Goal: Transaction & Acquisition: Book appointment/travel/reservation

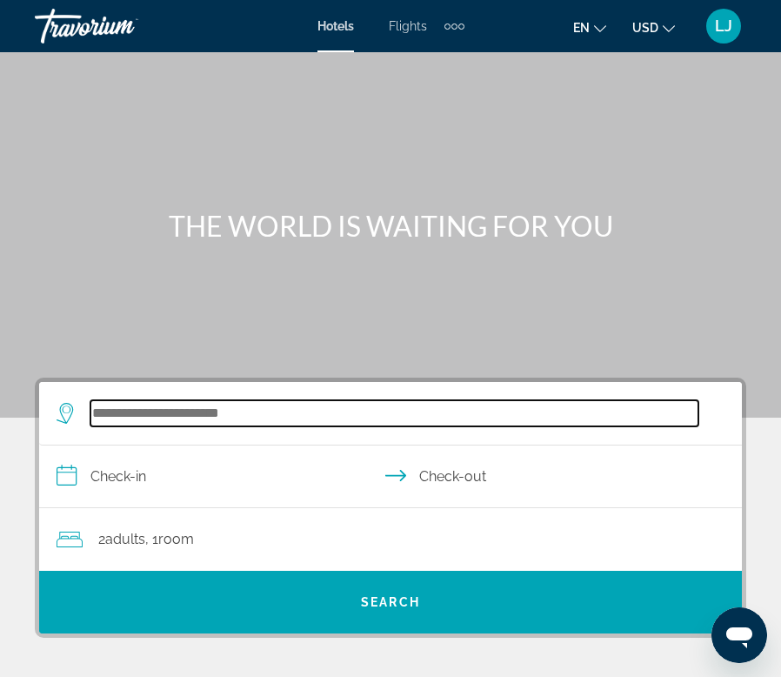
click at [191, 415] on input "Search hotel destination" at bounding box center [394, 413] width 608 height 26
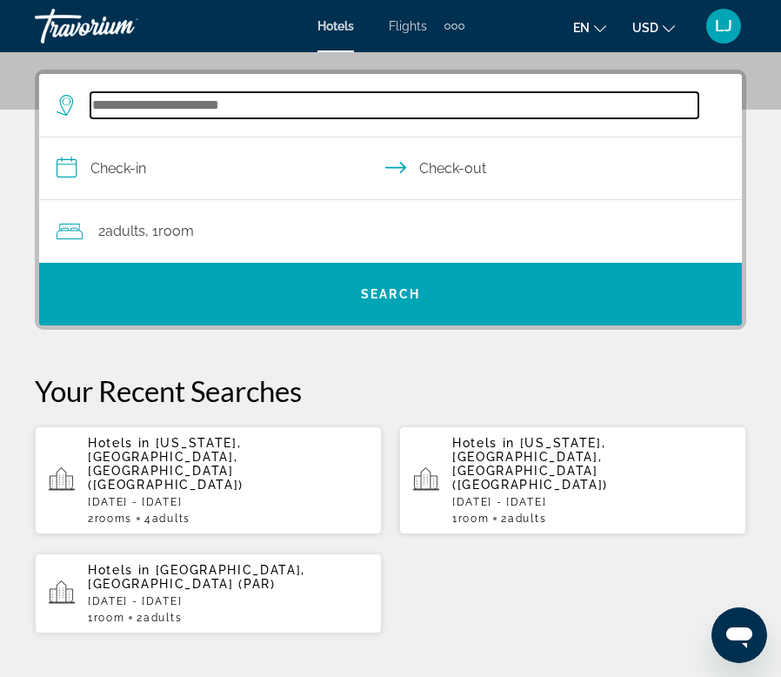
scroll to position [321, 0]
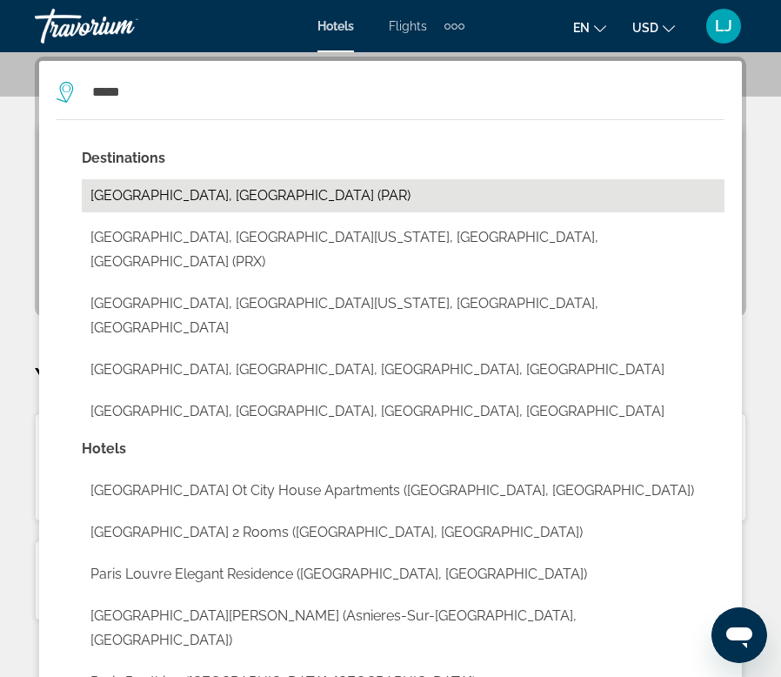
click at [147, 189] on button "[GEOGRAPHIC_DATA], [GEOGRAPHIC_DATA] (PAR)" at bounding box center [403, 195] width 643 height 33
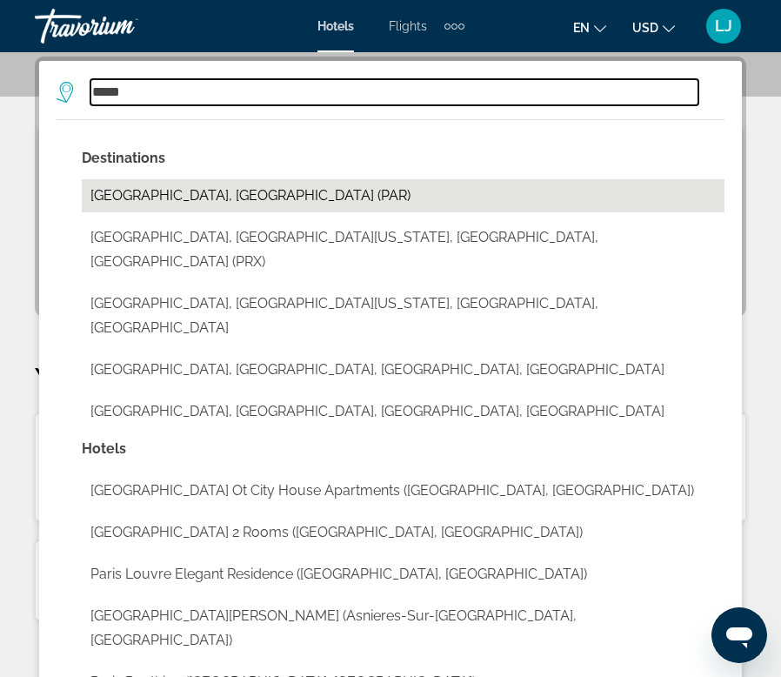
type input "**********"
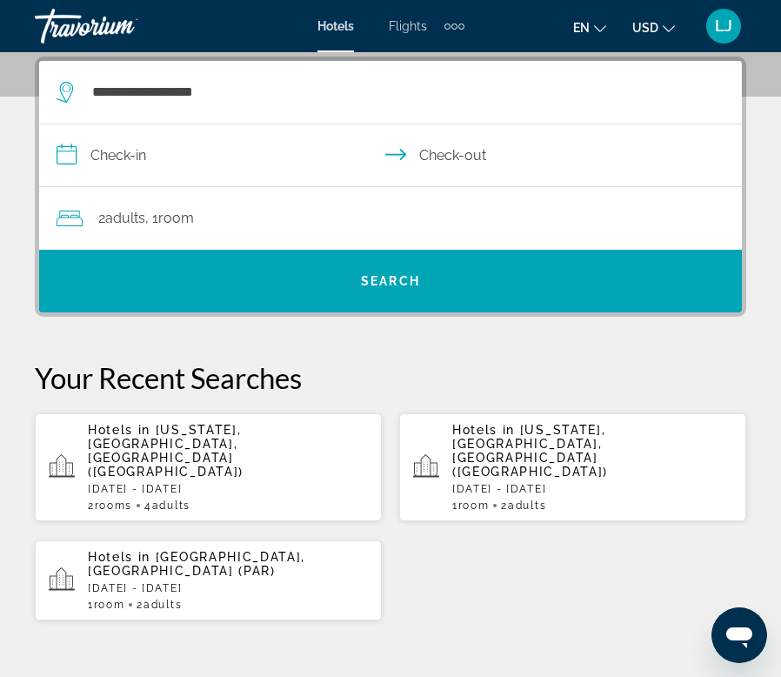
click at [149, 144] on input "**********" at bounding box center [394, 157] width 710 height 67
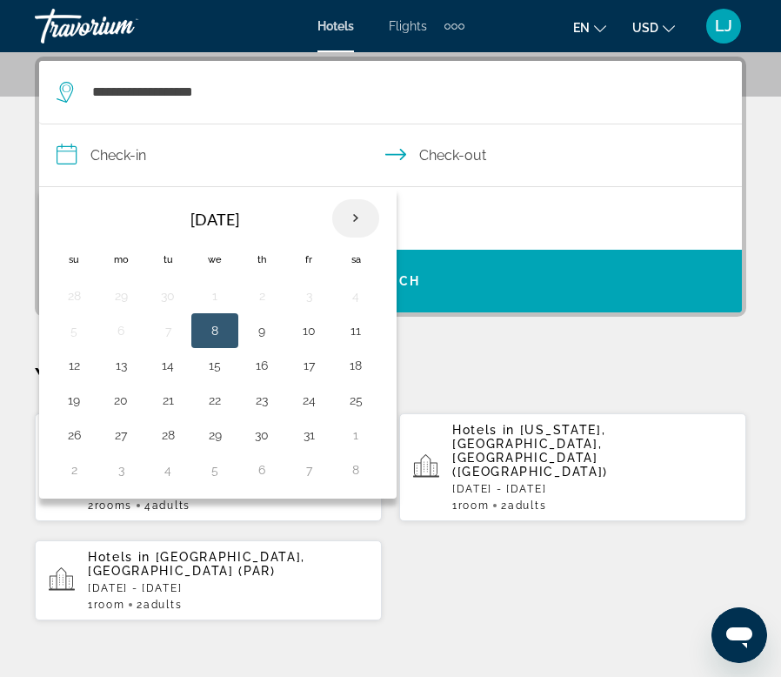
click at [357, 213] on th "Next month" at bounding box center [355, 218] width 47 height 38
click at [306, 431] on button "28" at bounding box center [309, 435] width 28 height 24
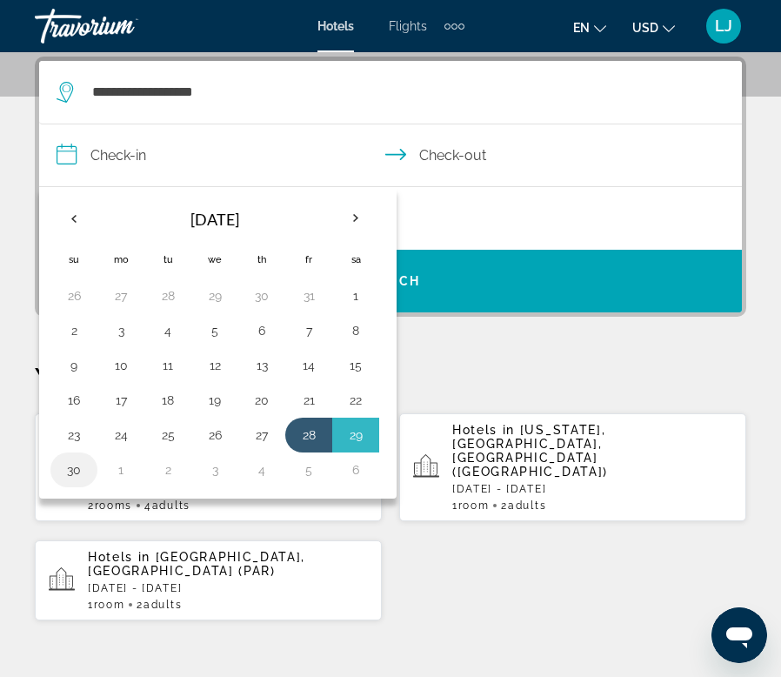
click at [79, 481] on button "30" at bounding box center [74, 470] width 28 height 24
type input "**********"
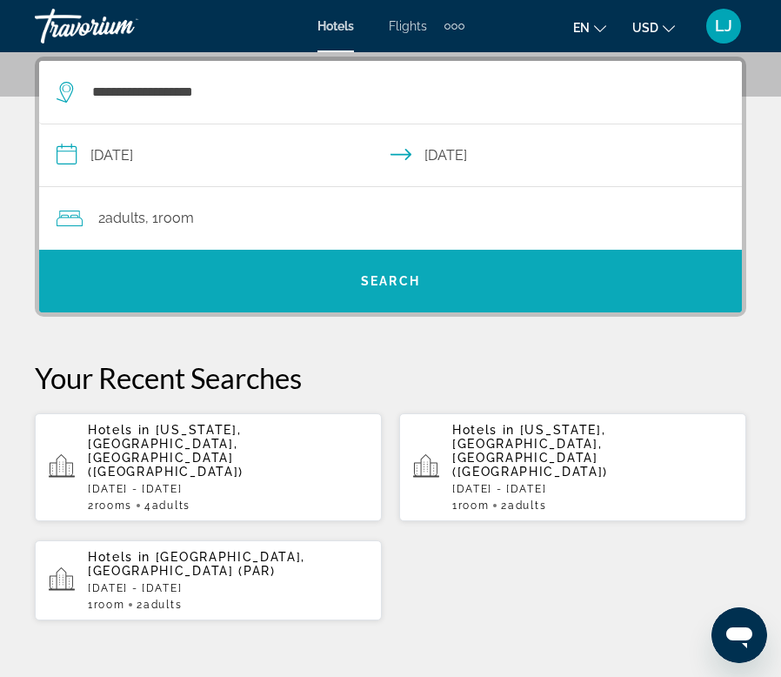
click at [318, 270] on span "Search" at bounding box center [390, 281] width 703 height 42
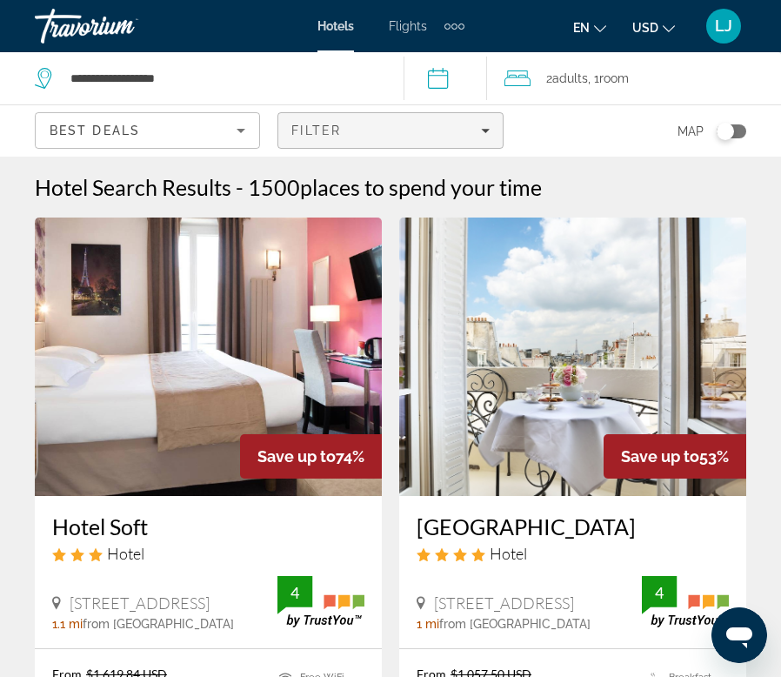
click at [369, 137] on div "Filter" at bounding box center [391, 131] width 198 height 14
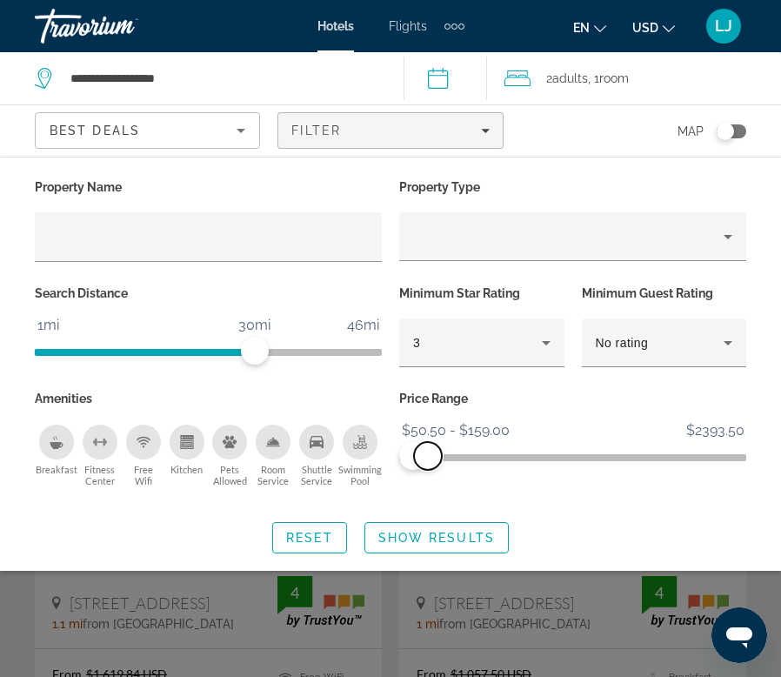
drag, startPoint x: 730, startPoint y: 465, endPoint x: 428, endPoint y: 472, distance: 302.0
click at [428, 472] on div "Price Range $50.50 $2393.50 $50.50 $159.00 $50.50 - $159.00" at bounding box center [573, 445] width 365 height 118
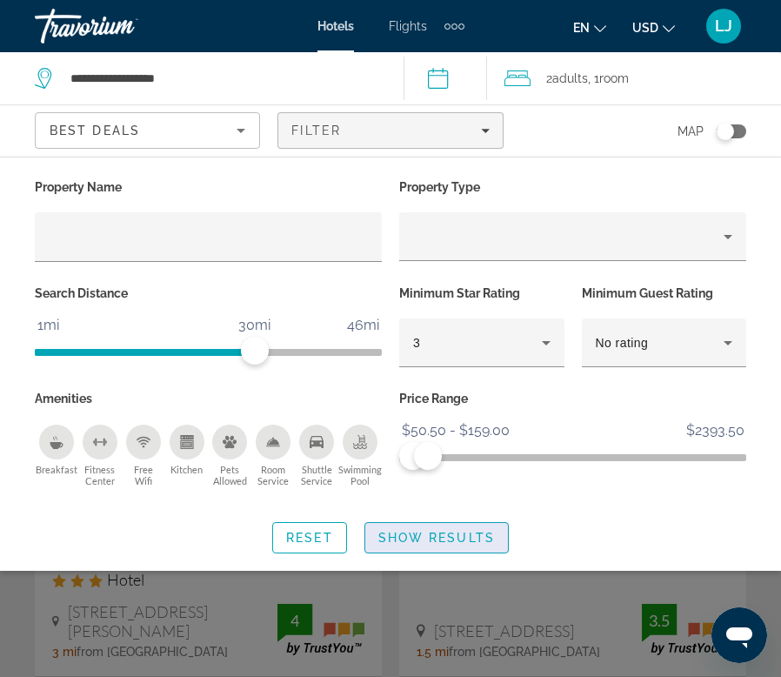
click at [438, 527] on span "Search widget" at bounding box center [436, 538] width 143 height 42
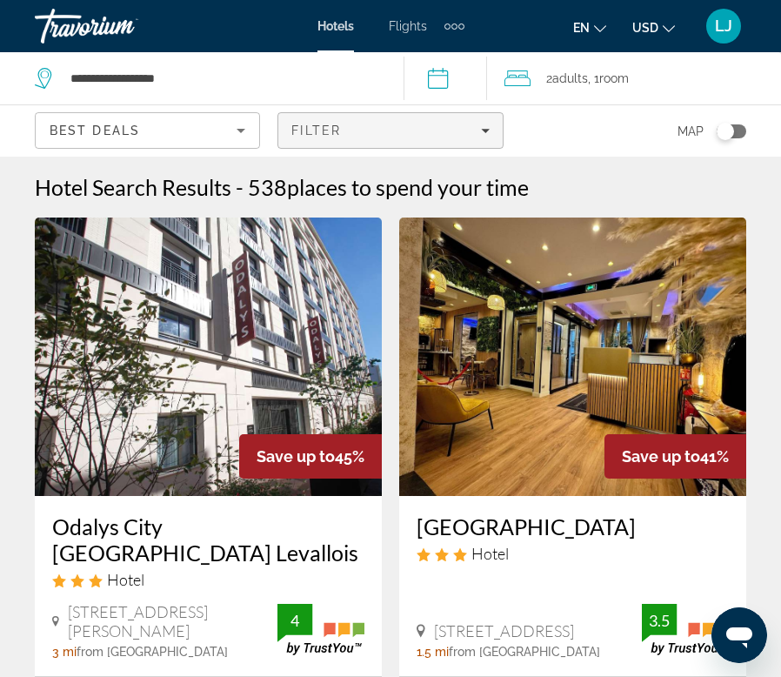
click at [339, 124] on span "Filter" at bounding box center [317, 131] width 50 height 14
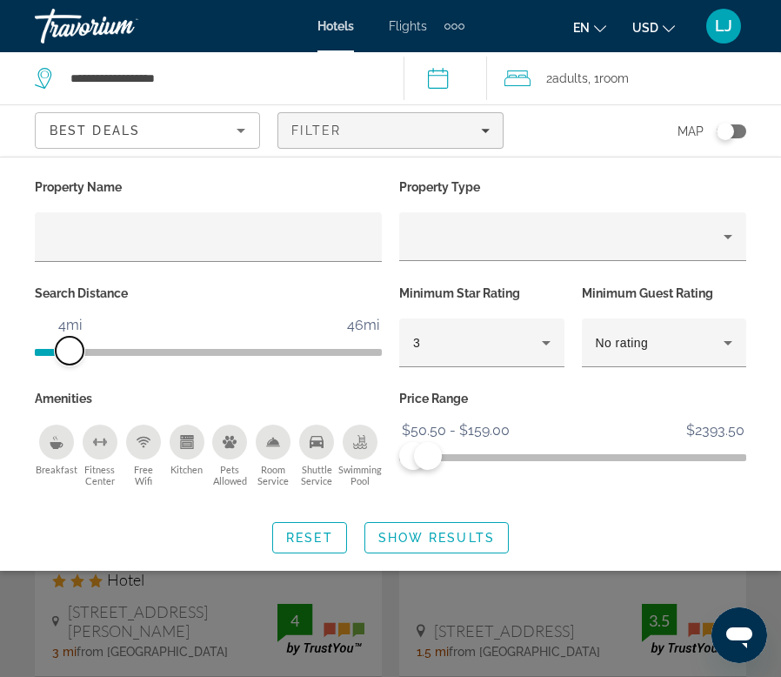
drag, startPoint x: 249, startPoint y: 362, endPoint x: 71, endPoint y: 352, distance: 177.8
click at [71, 352] on span "ngx-slider" at bounding box center [70, 351] width 28 height 28
click at [399, 532] on span "Show Results" at bounding box center [437, 538] width 117 height 14
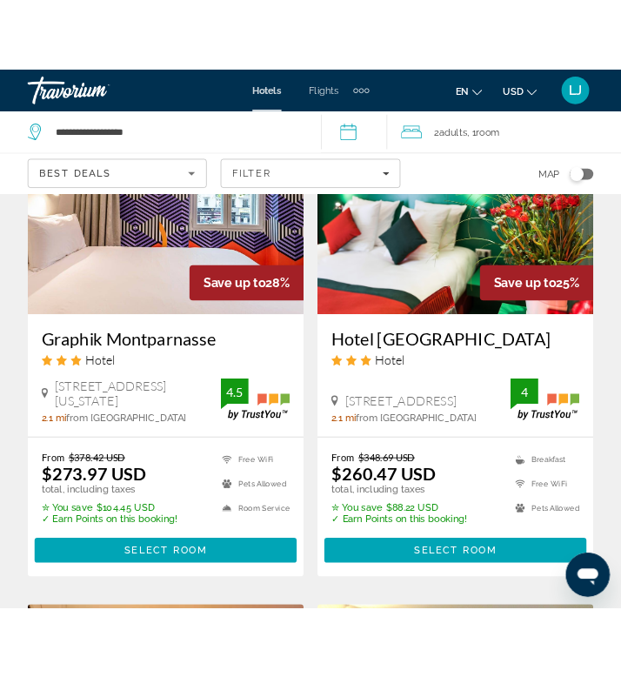
scroll to position [2196, 0]
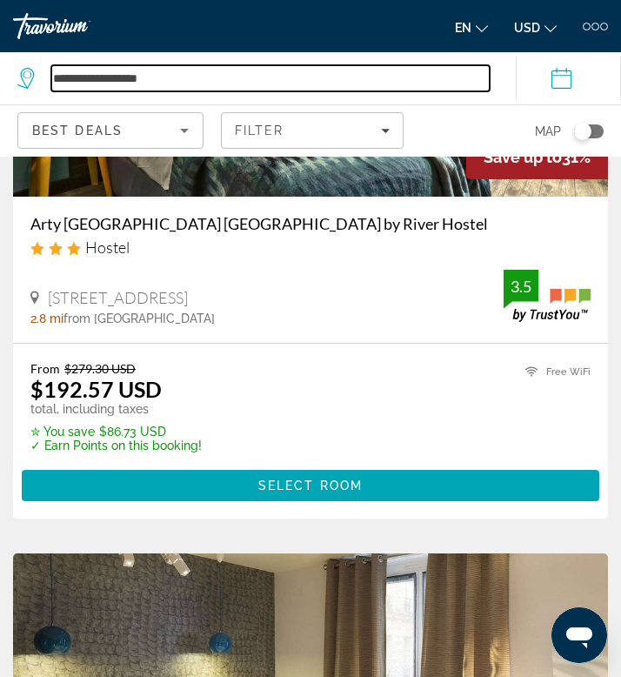
click at [173, 86] on input "**********" at bounding box center [270, 78] width 439 height 26
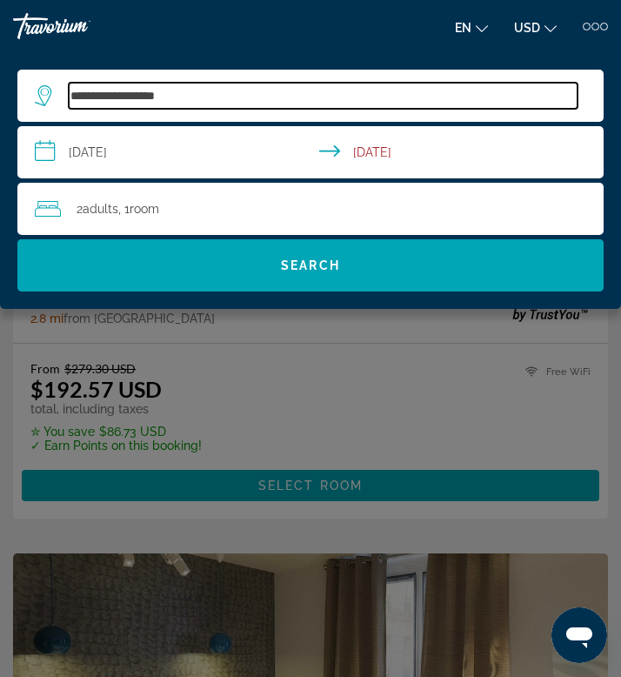
drag, startPoint x: 194, startPoint y: 101, endPoint x: 71, endPoint y: 97, distance: 122.7
click at [71, 97] on input "**********" at bounding box center [323, 96] width 509 height 26
type input "*"
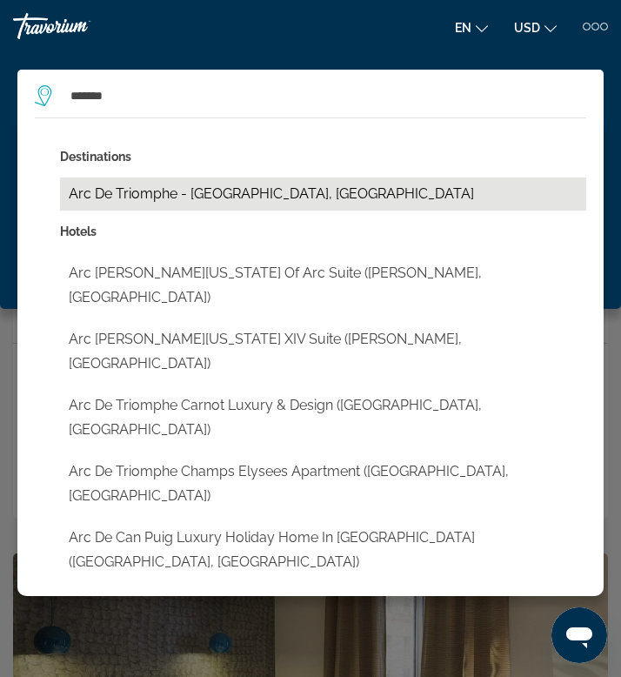
click at [118, 191] on button "Arc De Triomphe - [GEOGRAPHIC_DATA], [GEOGRAPHIC_DATA]" at bounding box center [323, 194] width 526 height 33
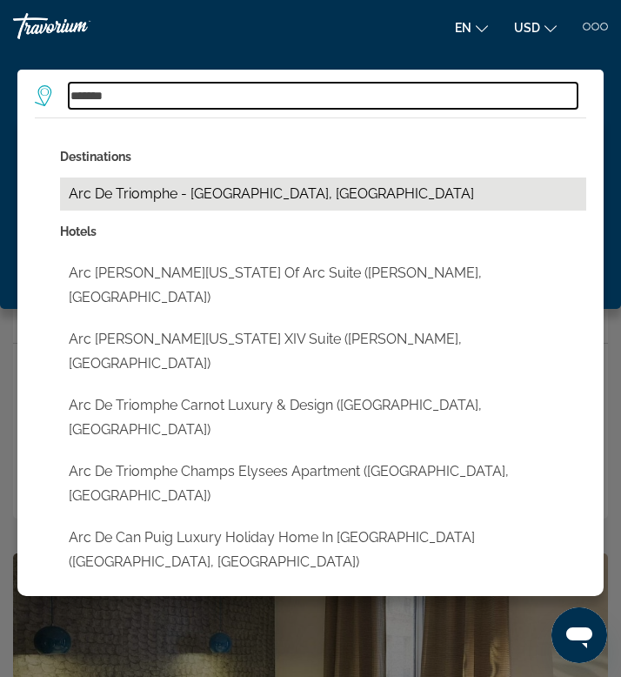
type input "**********"
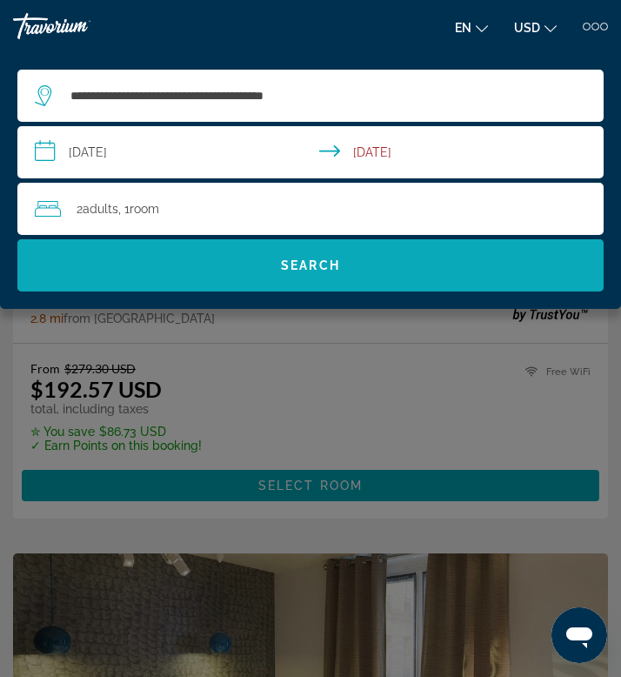
click at [104, 244] on span "Search" at bounding box center [310, 265] width 586 height 52
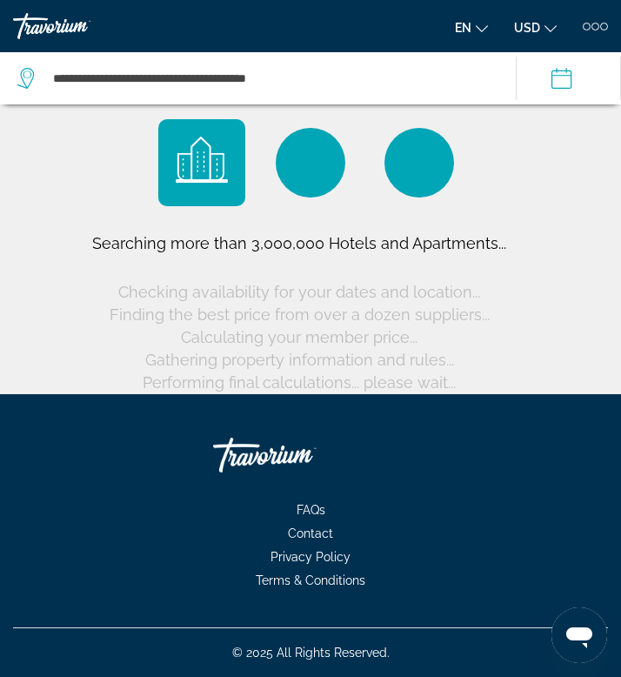
scroll to position [11, 0]
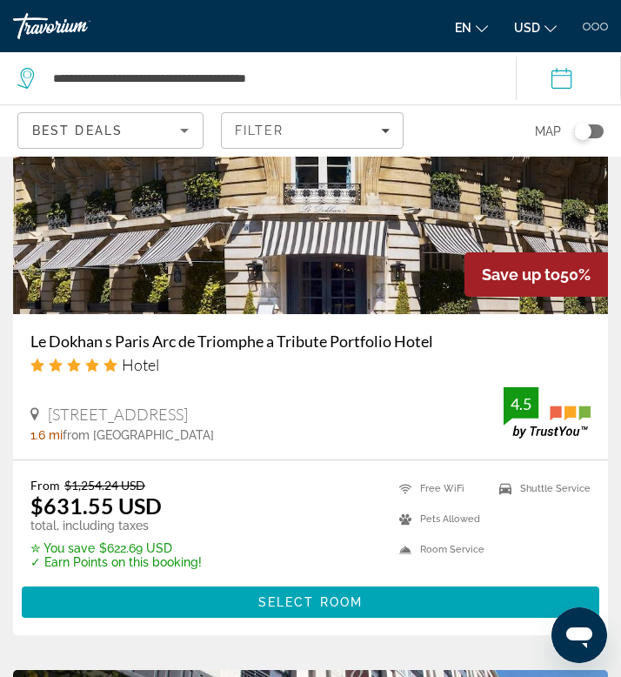
scroll to position [1458, 0]
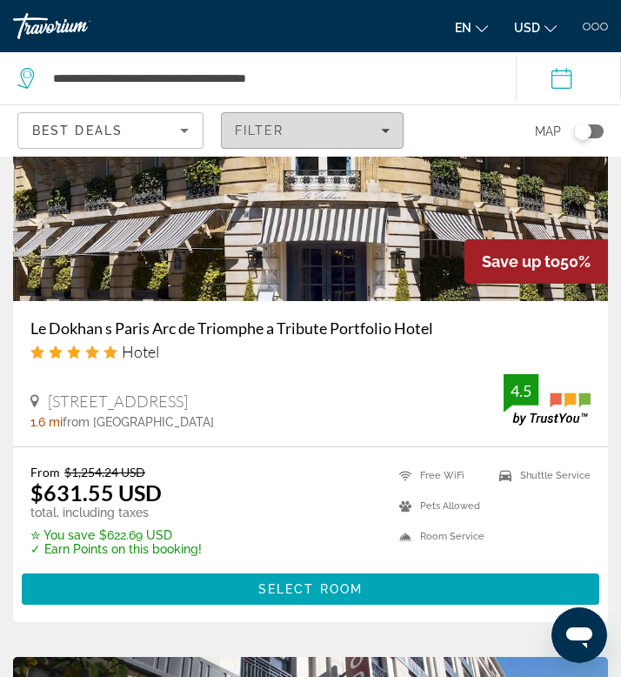
click at [291, 132] on div "Filter" at bounding box center [312, 131] width 155 height 14
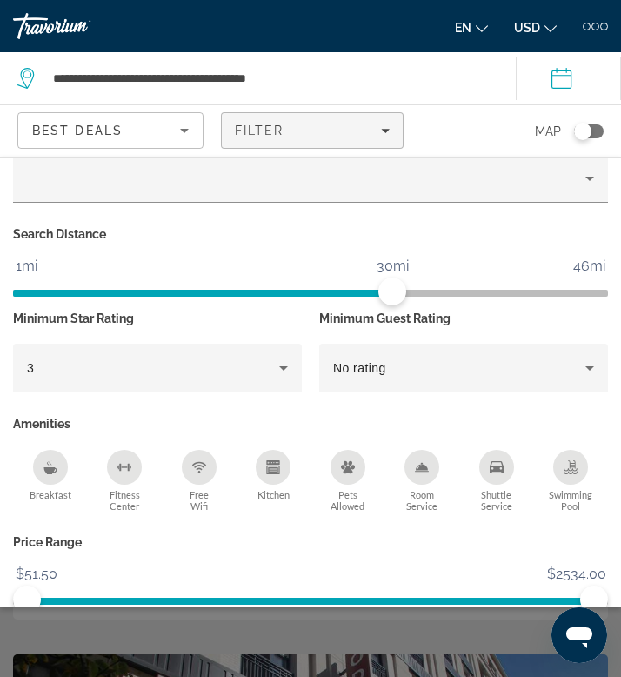
scroll to position [237, 0]
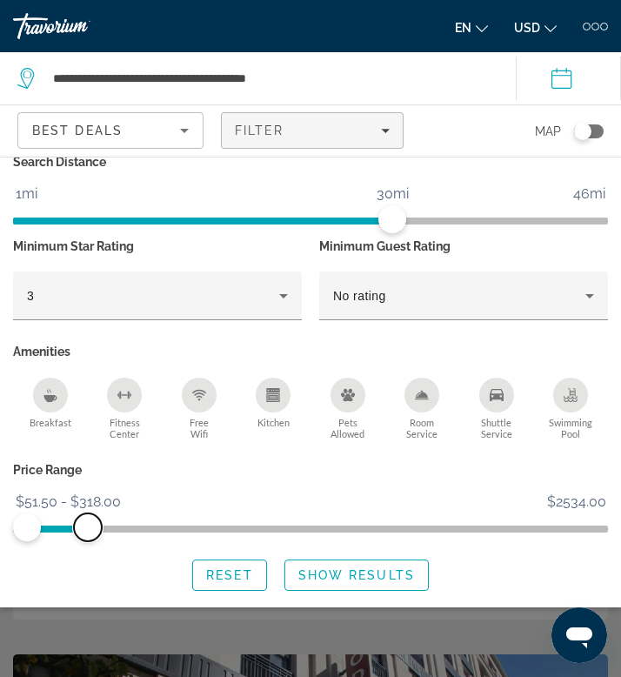
drag, startPoint x: 599, startPoint y: 533, endPoint x: 87, endPoint y: 533, distance: 511.7
click at [87, 533] on span "ngx-slider-max" at bounding box center [88, 527] width 28 height 28
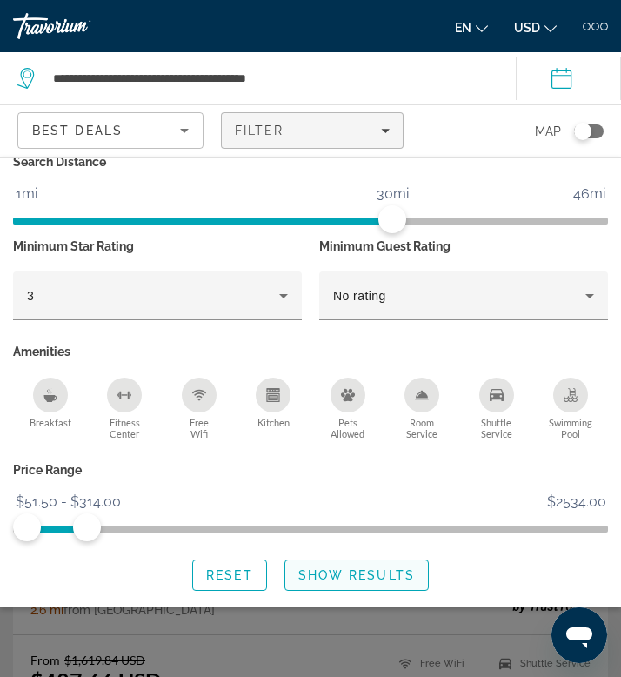
click at [331, 585] on span "Search widget" at bounding box center [356, 575] width 143 height 42
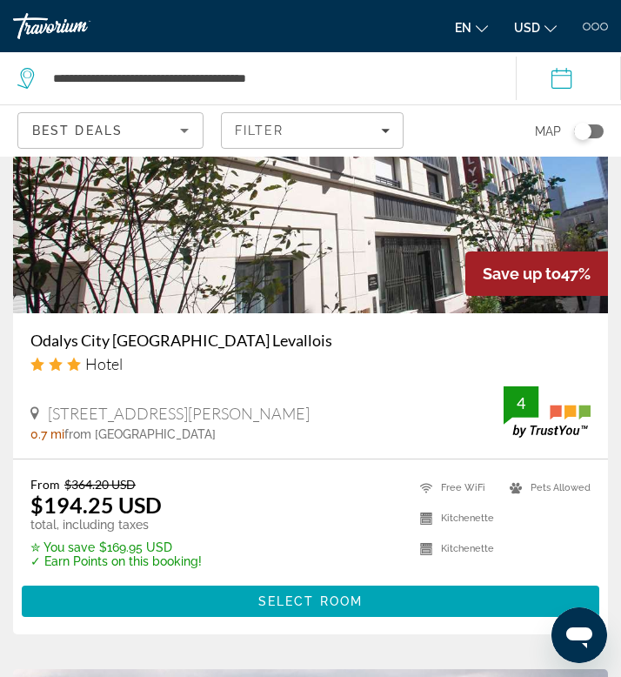
scroll to position [1444, 0]
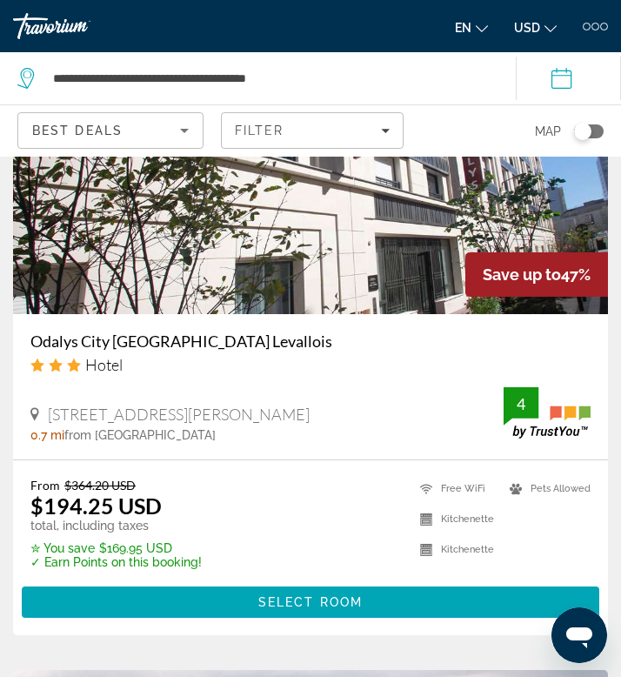
click at [550, 25] on icon "Change currency" at bounding box center [551, 29] width 12 height 12
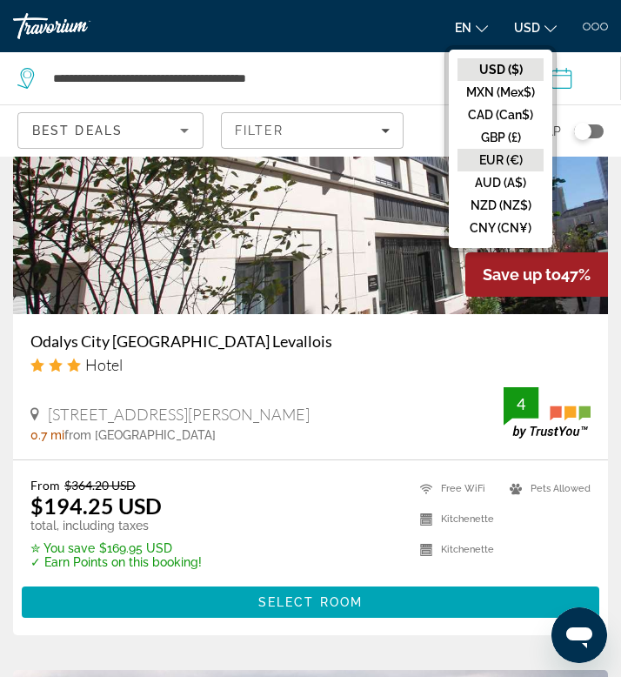
click at [499, 163] on button "EUR (€)" at bounding box center [501, 160] width 86 height 23
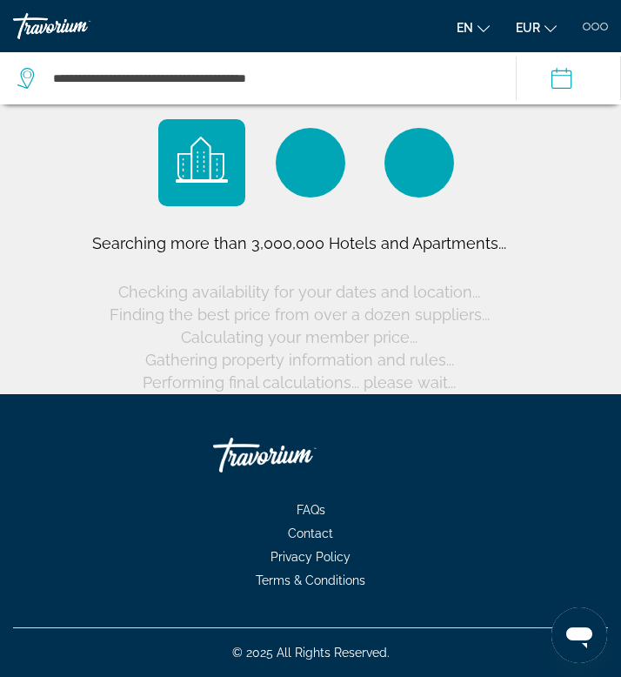
scroll to position [11, 0]
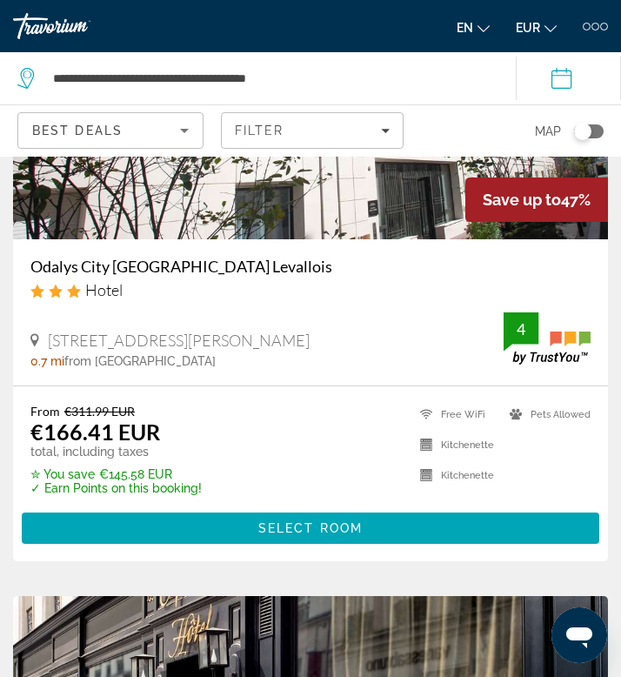
scroll to position [2164, 0]
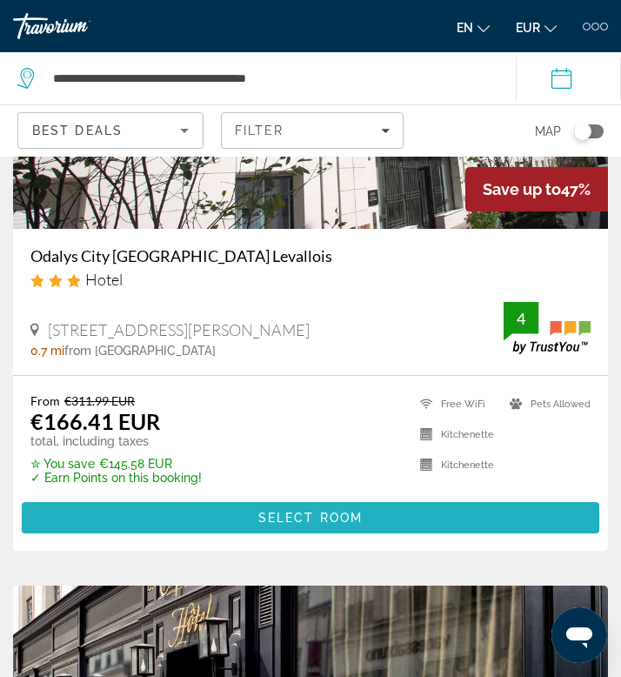
click at [274, 509] on span "Main content" at bounding box center [311, 518] width 578 height 42
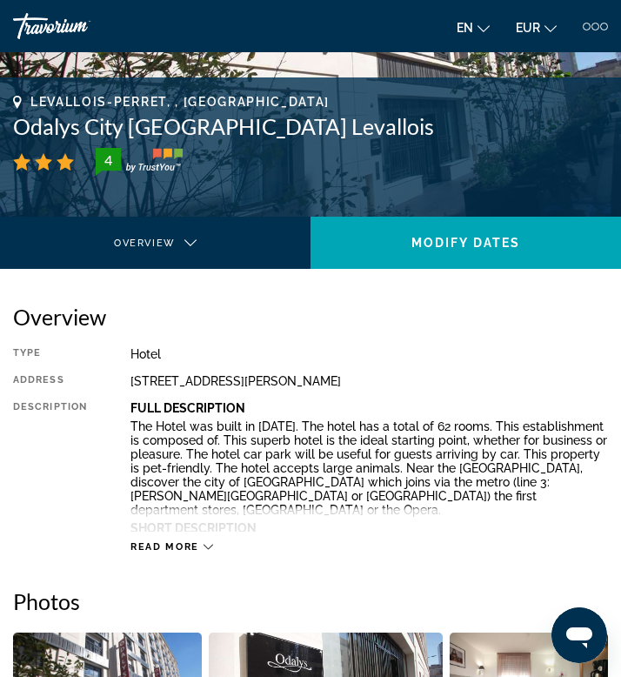
scroll to position [204, 0]
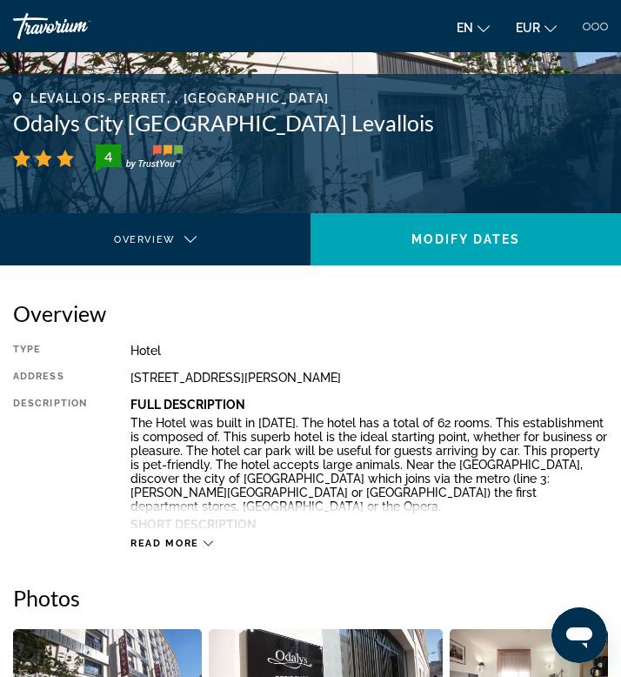
click at [191, 539] on span "Read more" at bounding box center [165, 543] width 69 height 11
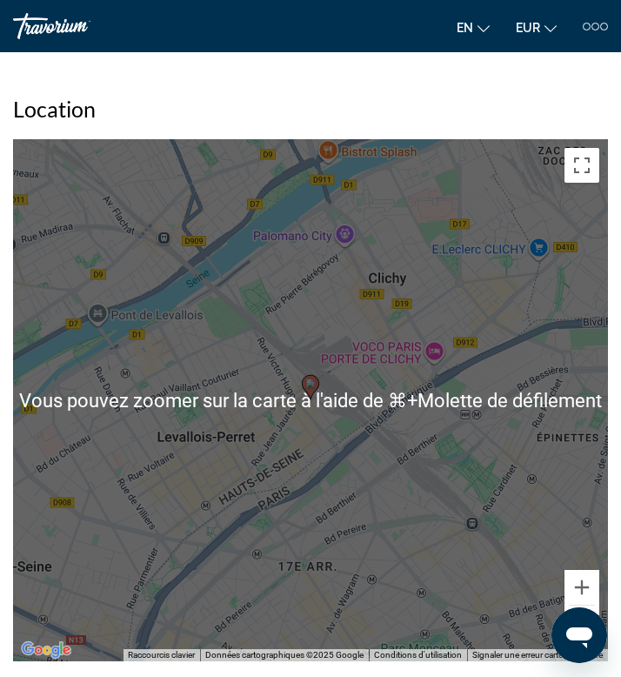
scroll to position [1363, 0]
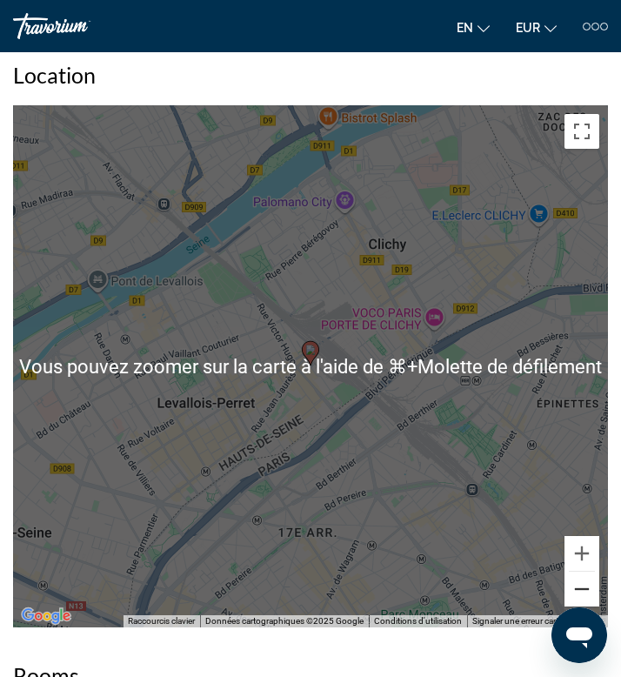
click at [580, 577] on button "Zoom arrière" at bounding box center [582, 589] width 35 height 35
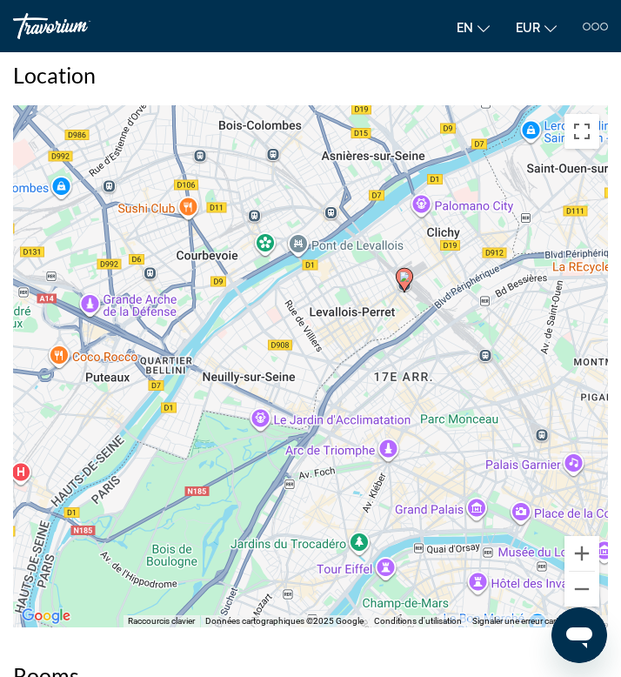
drag, startPoint x: 358, startPoint y: 464, endPoint x: 451, endPoint y: 387, distance: 120.6
click at [451, 387] on div "Pour activer le glissement avec le clavier, appuyez sur Alt+Entrée. Une fois ce…" at bounding box center [310, 366] width 595 height 522
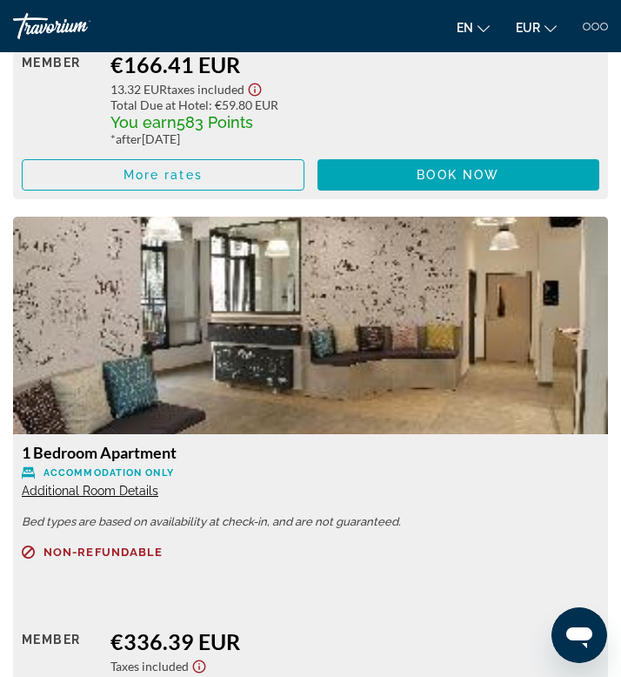
scroll to position [2669, 0]
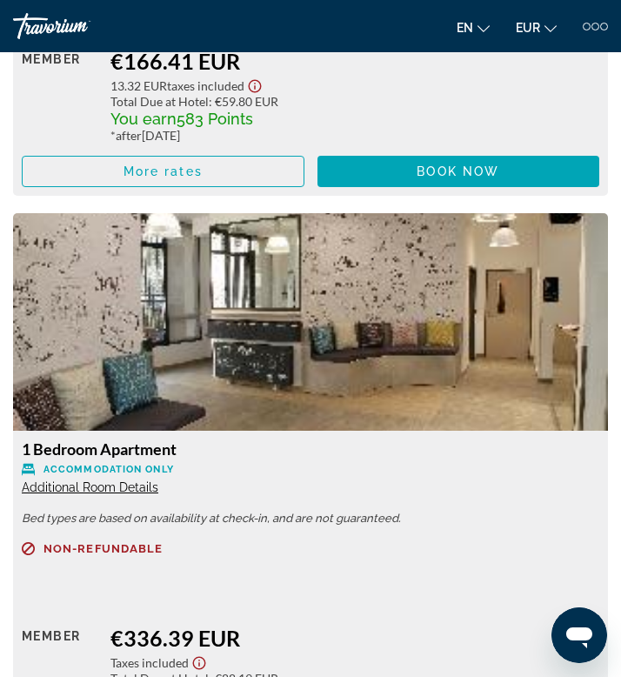
click at [262, 78] on icon "Show Taxes and Fees disclaimer" at bounding box center [255, 86] width 21 height 16
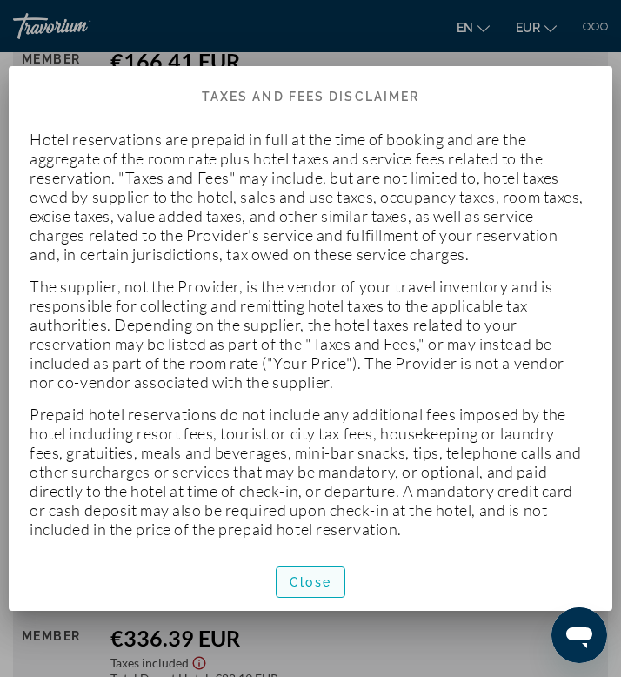
click at [325, 589] on span "button" at bounding box center [311, 582] width 68 height 42
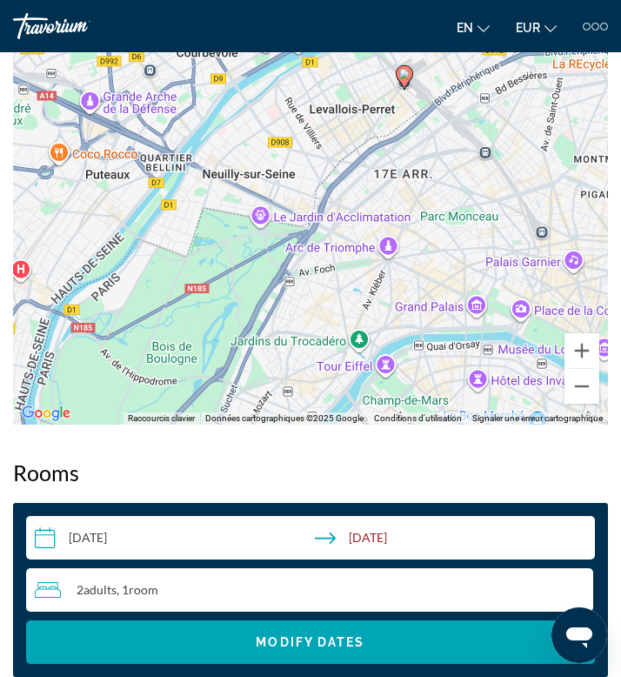
scroll to position [1551, 0]
